Goal: Find specific page/section: Find specific page/section

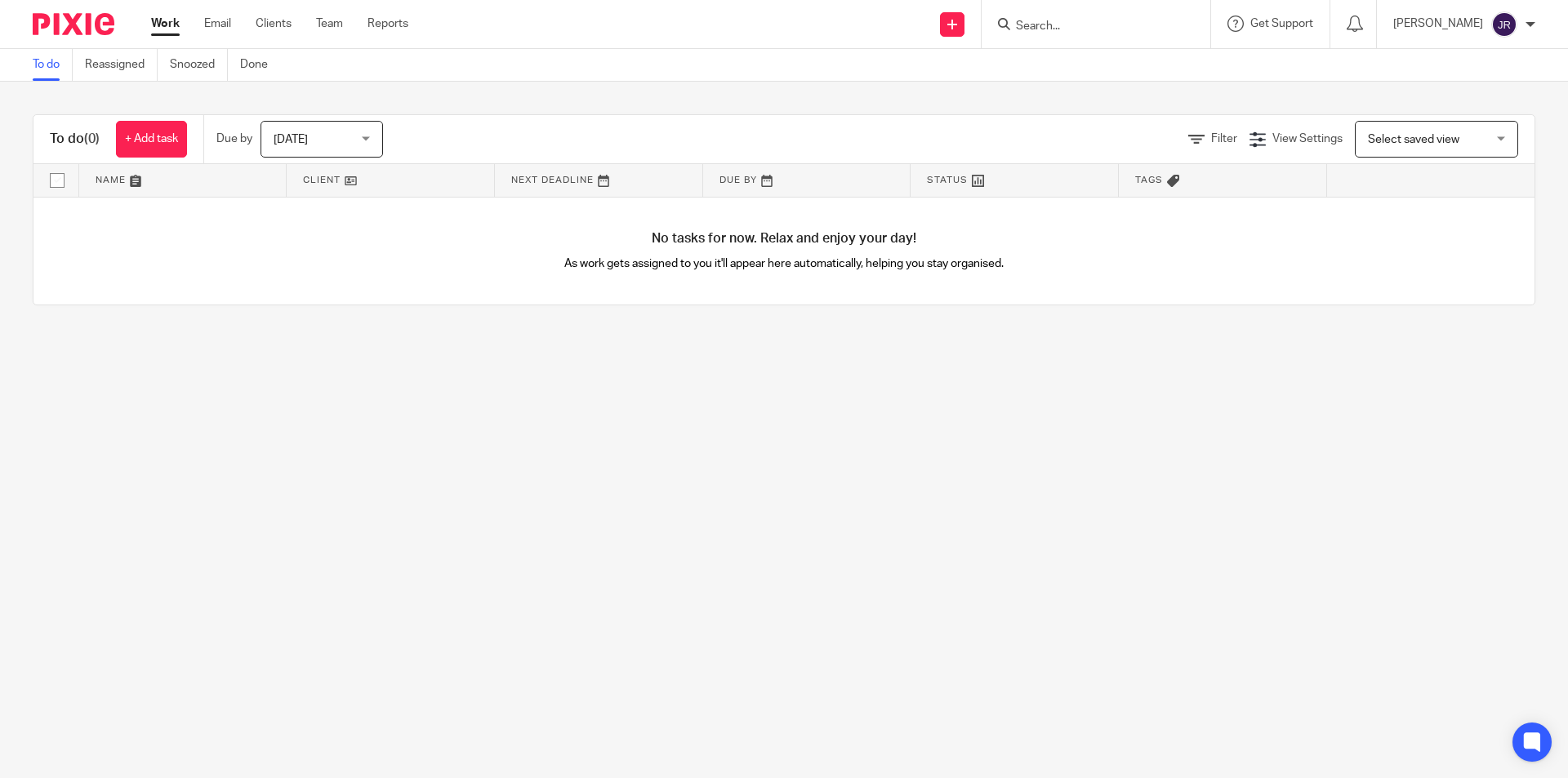
click at [1113, 22] on input "Search" at bounding box center [1087, 27] width 147 height 15
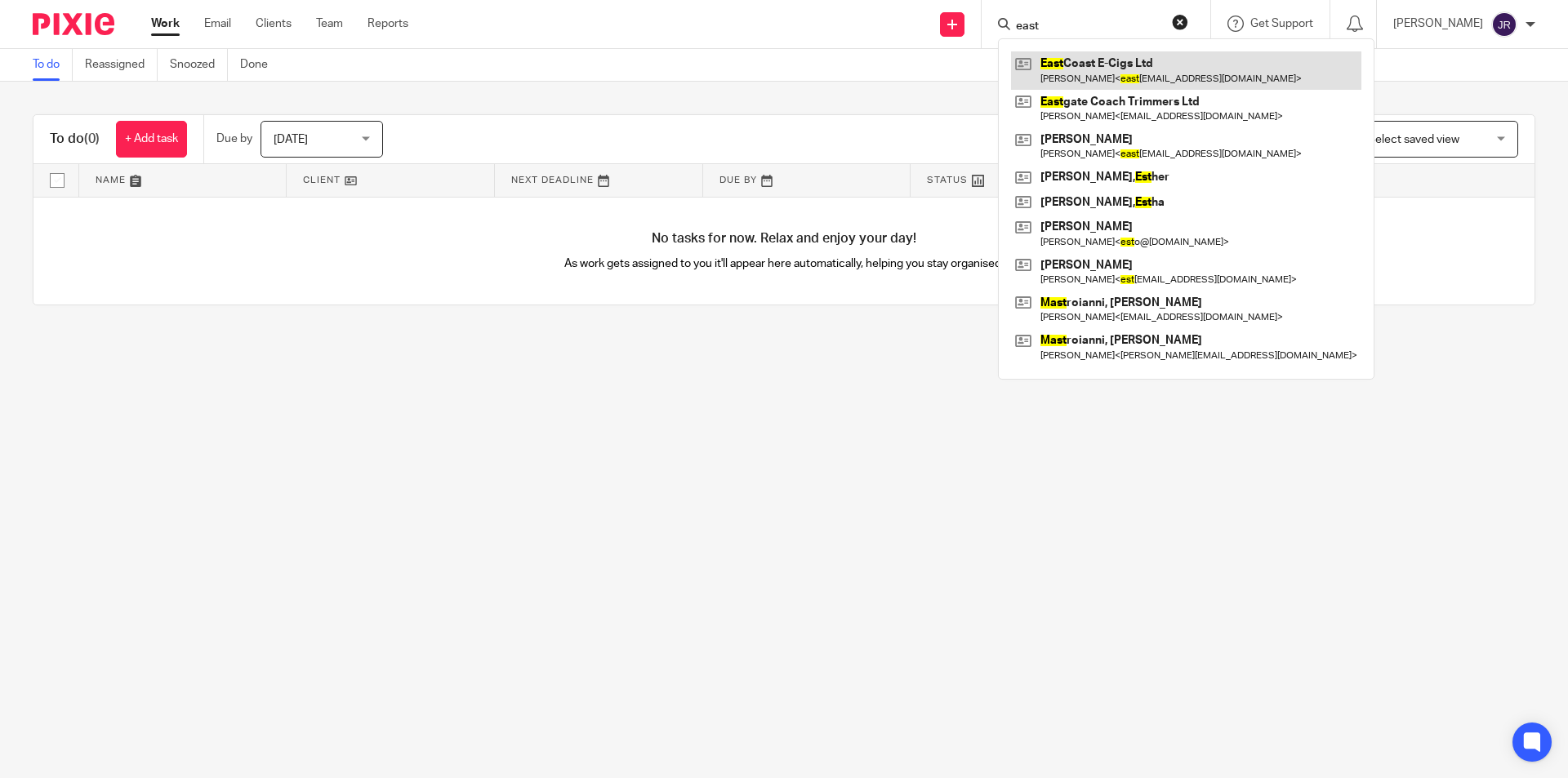
type input "east"
click at [1143, 59] on link at bounding box center [1187, 70] width 351 height 37
